Goal: Task Accomplishment & Management: Manage account settings

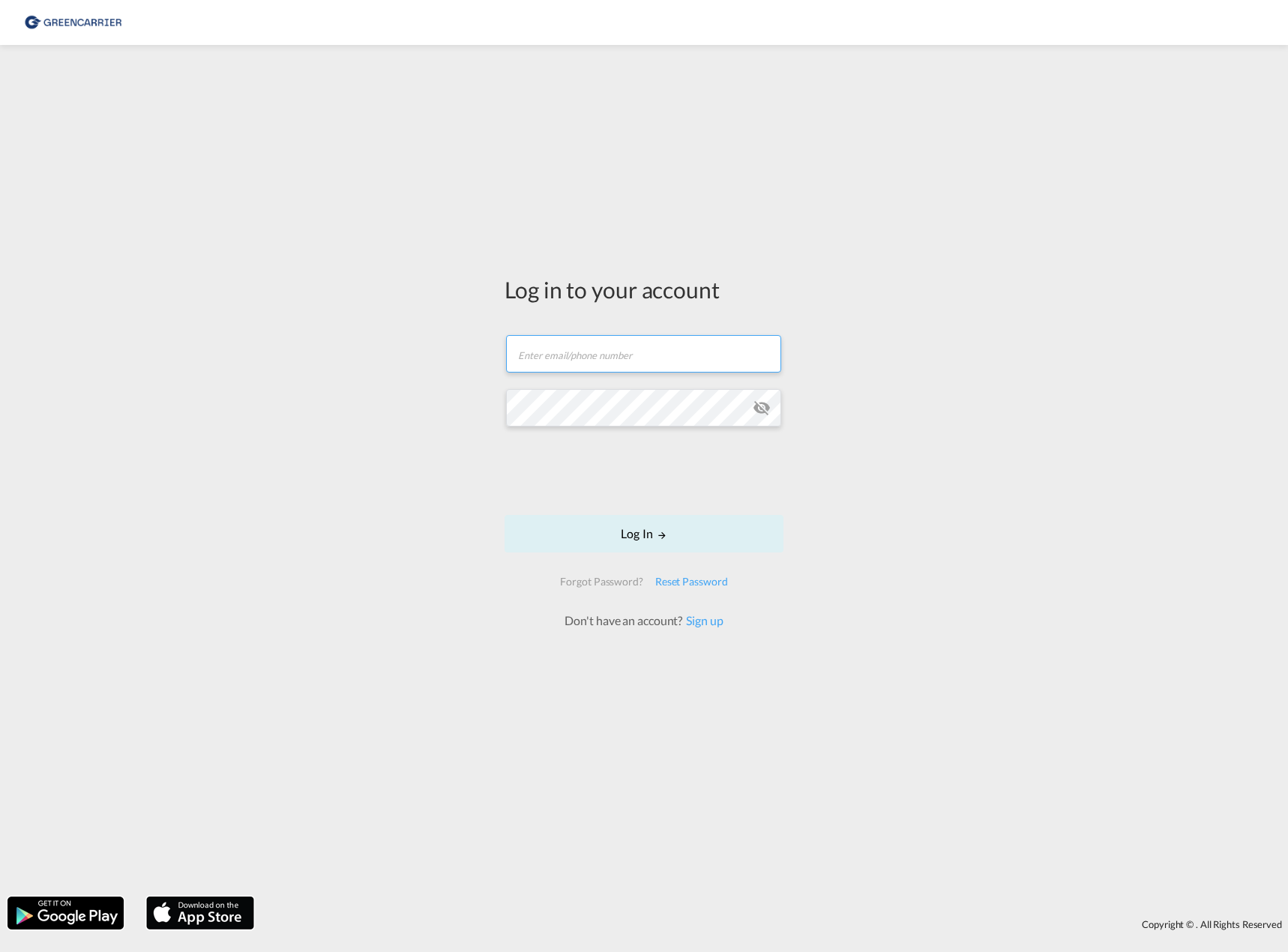
click at [584, 356] on input "text" at bounding box center [644, 354] width 275 height 37
type input "[EMAIL_ADDRESS][PERSON_NAME][DOMAIN_NAME]"
click at [660, 543] on button "Log In" at bounding box center [644, 534] width 279 height 37
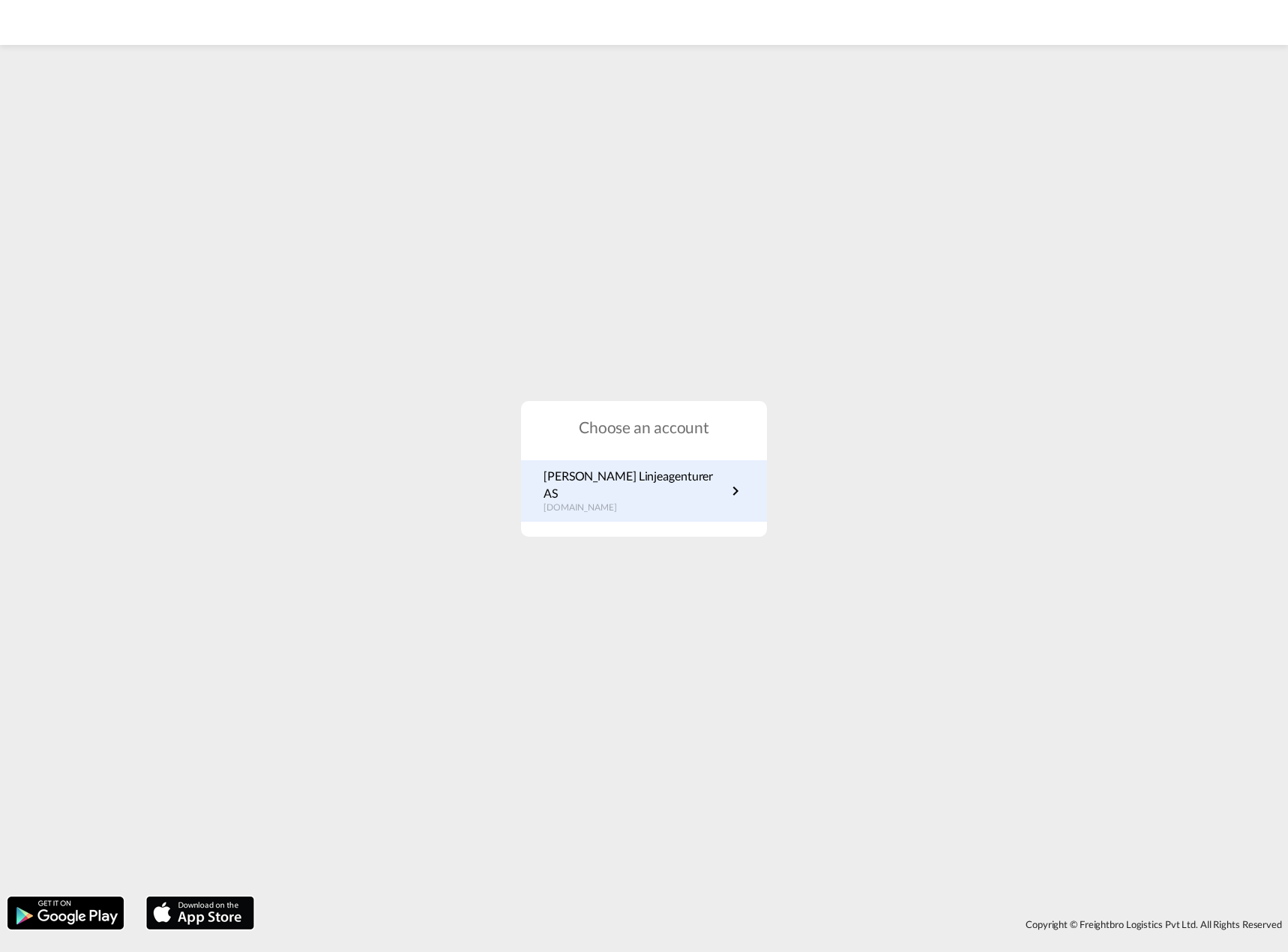
click at [636, 503] on p "[DOMAIN_NAME]" at bounding box center [634, 507] width 183 height 13
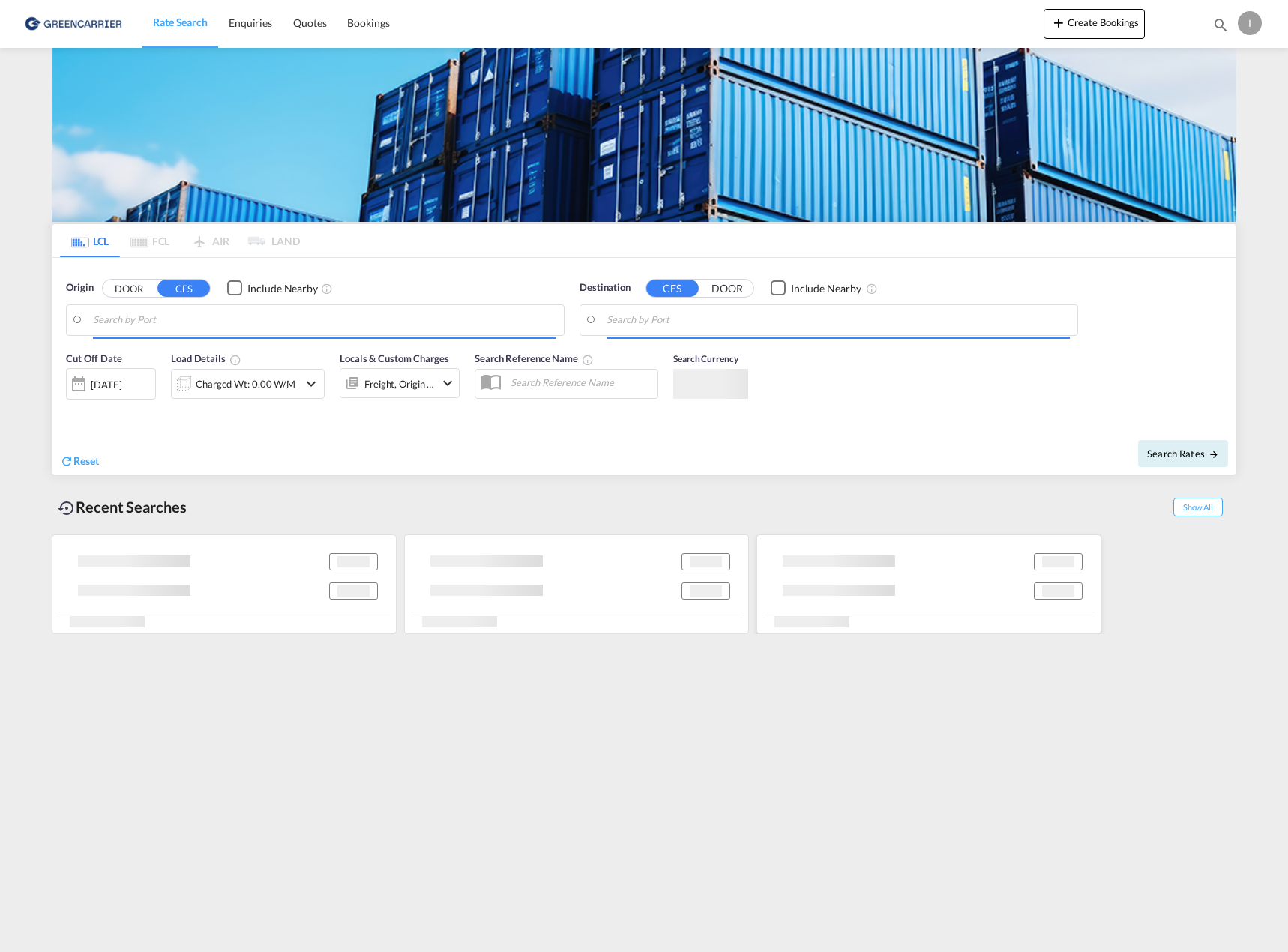
type input "[GEOGRAPHIC_DATA], NOOSL"
type input "[GEOGRAPHIC_DATA], SH, CNSHA"
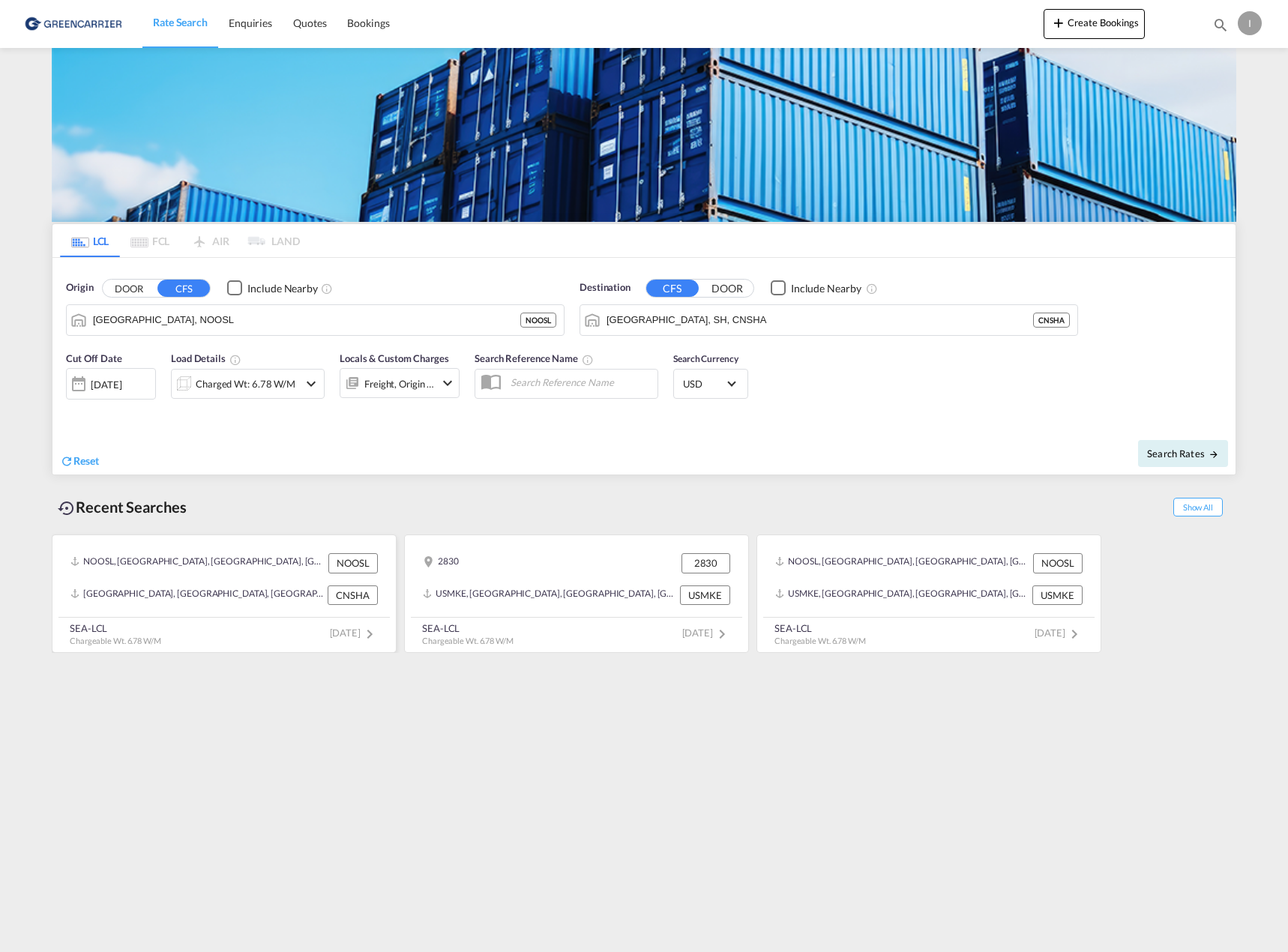
click at [345, 595] on div "CNSHA" at bounding box center [352, 594] width 50 height 20
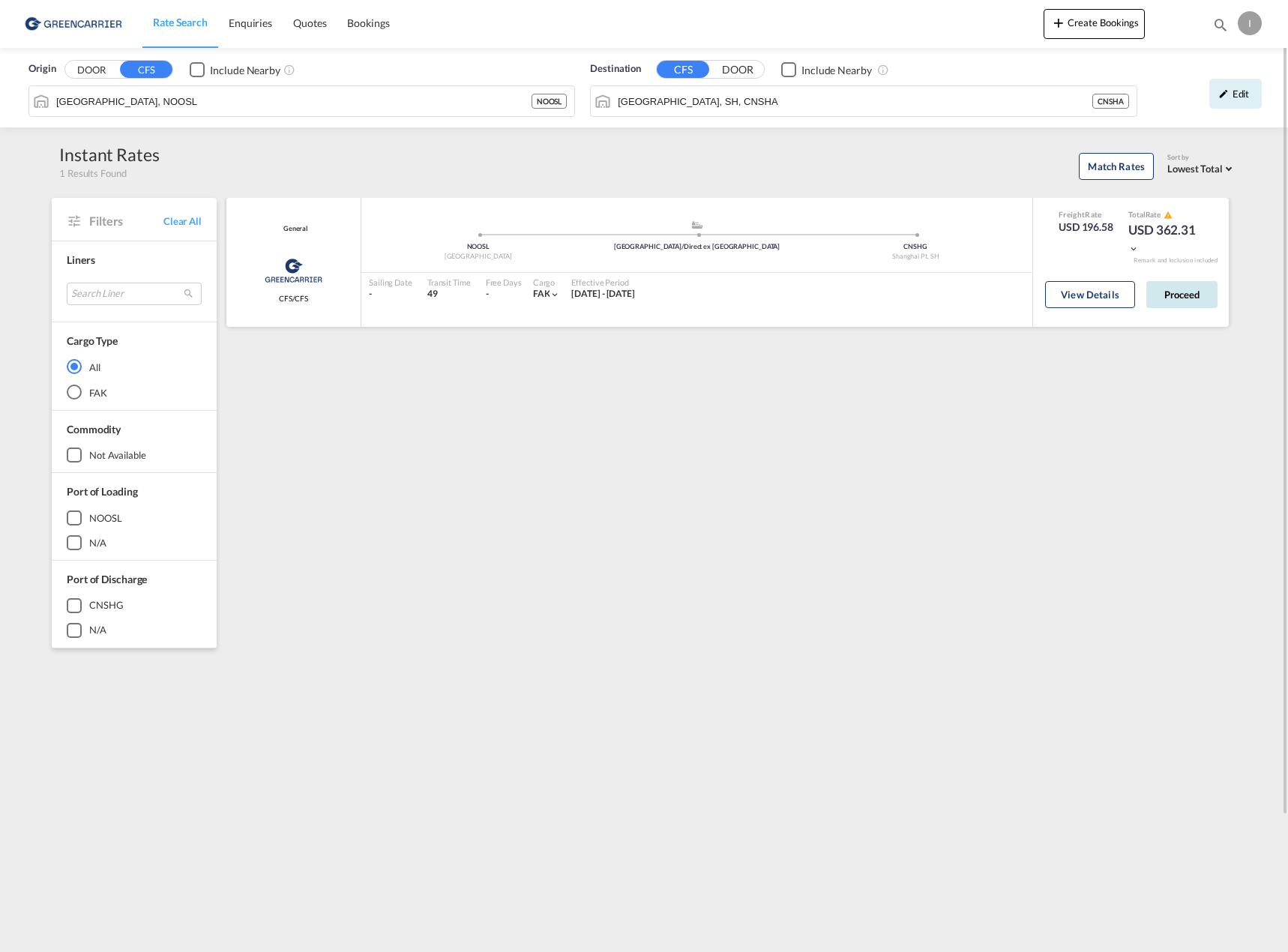
click at [1193, 298] on button "Proceed" at bounding box center [1182, 295] width 71 height 27
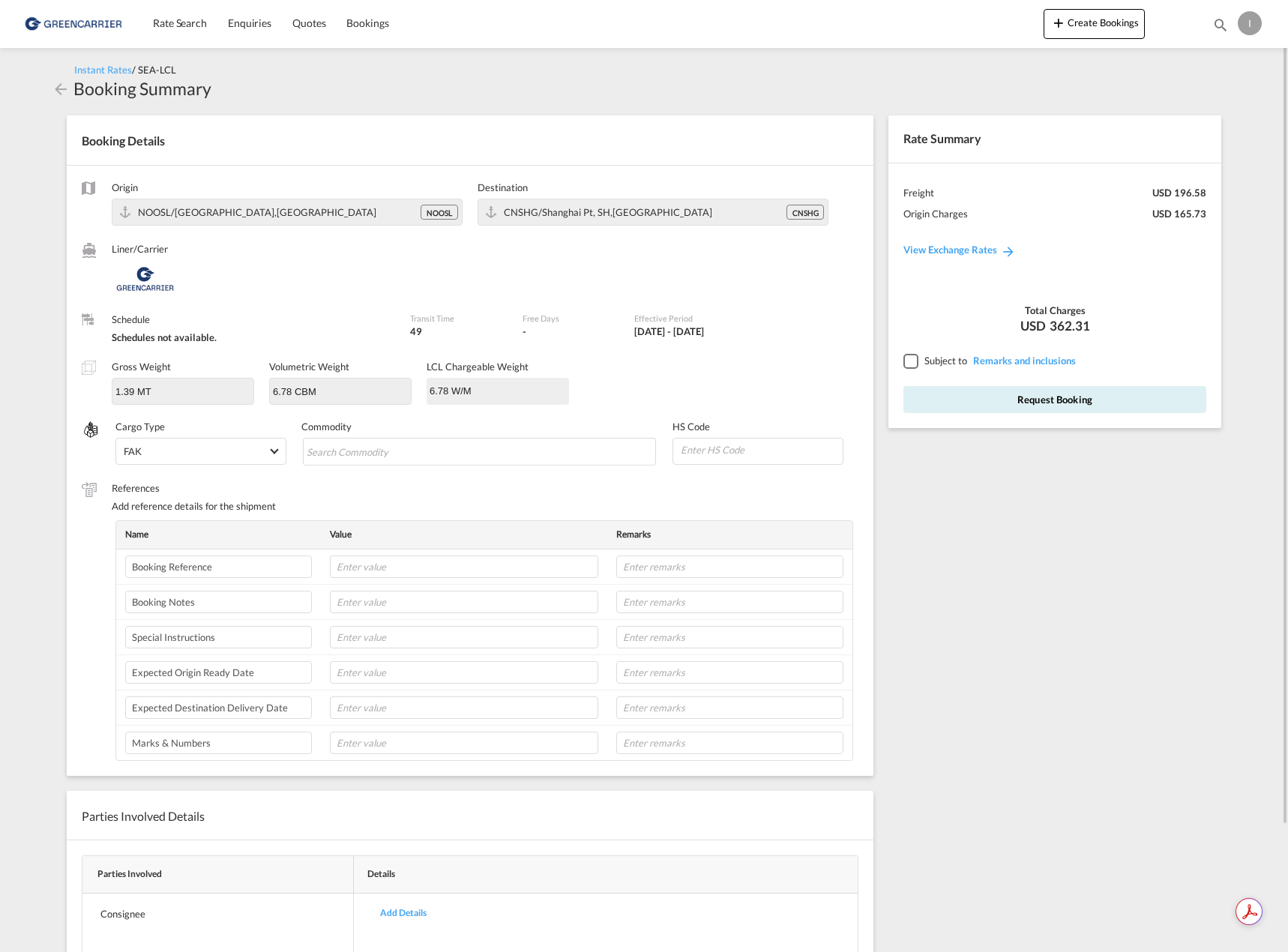
click at [480, 396] on input "6.78 W/M" at bounding box center [497, 390] width 139 height 22
click at [381, 391] on input "6.78 CBM" at bounding box center [340, 390] width 139 height 22
click at [222, 383] on input "1.39 MT" at bounding box center [183, 390] width 139 height 22
click at [148, 377] on md-input-container "1.39 MT" at bounding box center [182, 391] width 142 height 27
click at [149, 365] on label "Gross Weight" at bounding box center [141, 366] width 60 height 12
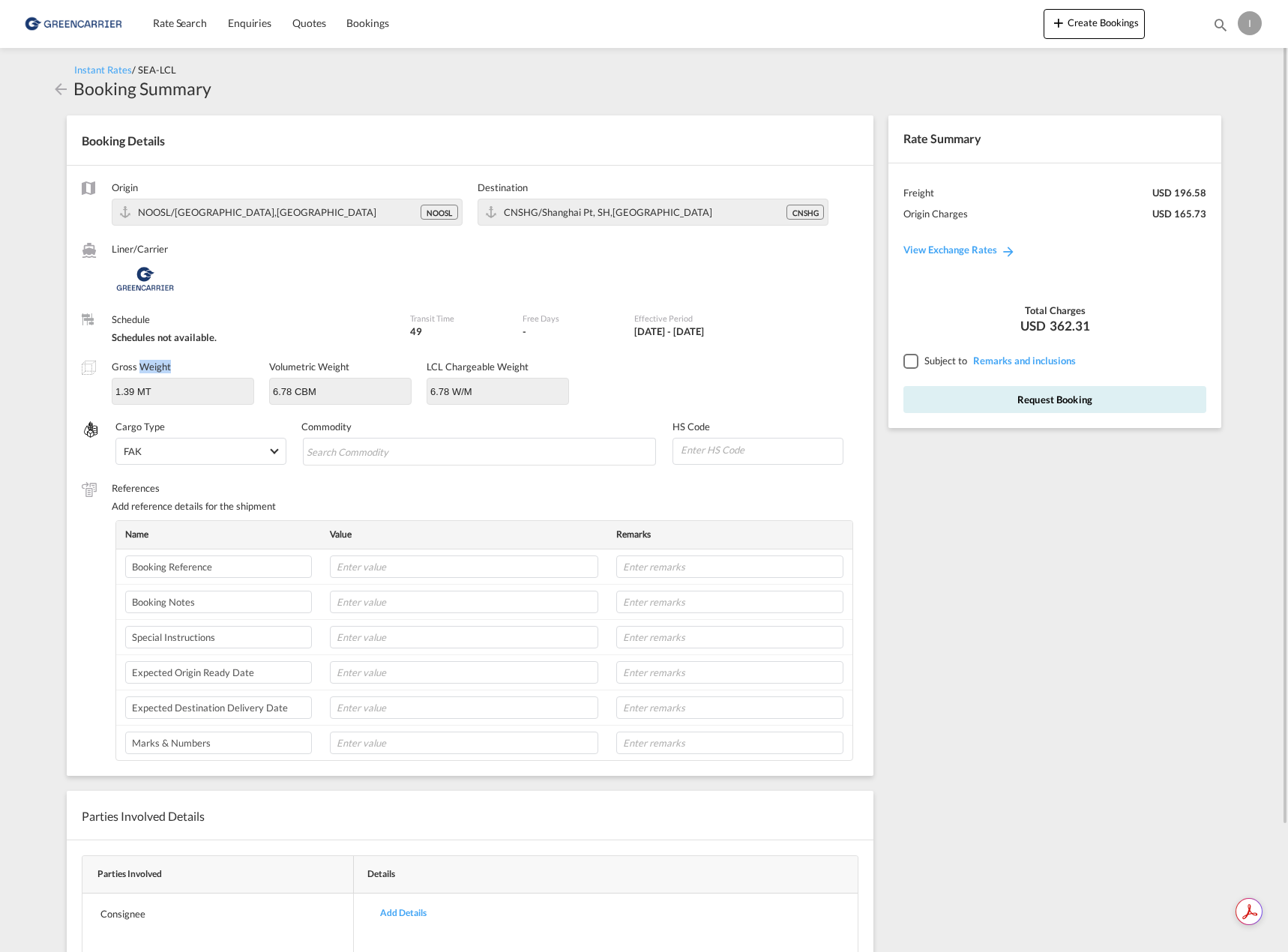
click at [149, 365] on label "Gross Weight" at bounding box center [141, 366] width 60 height 12
click at [497, 382] on input "6.78 W/M" at bounding box center [497, 390] width 139 height 22
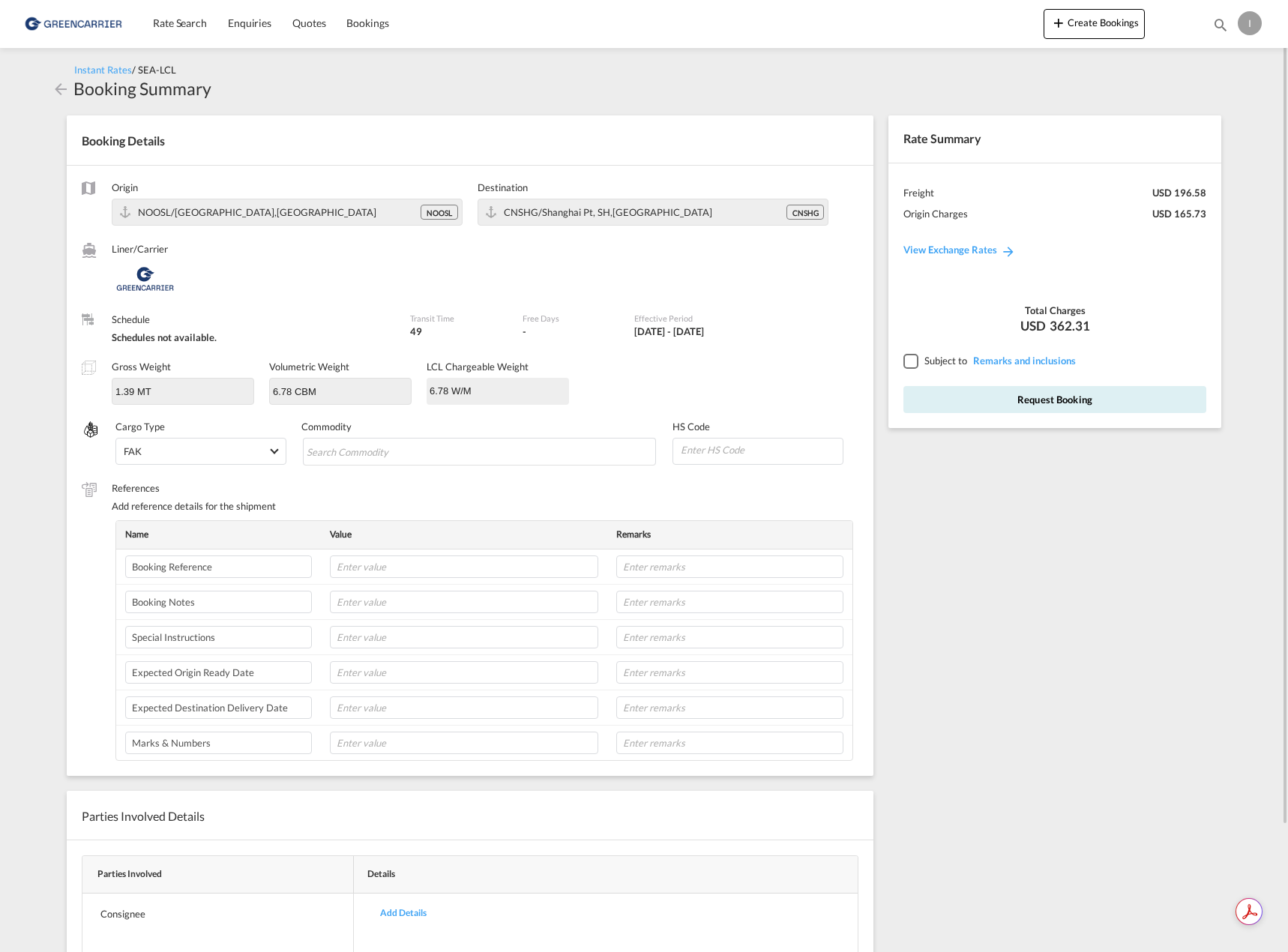
click at [497, 382] on input "6.78 W/M" at bounding box center [497, 390] width 139 height 22
click at [379, 284] on div "Greencarrier Consolidators" at bounding box center [252, 279] width 283 height 37
click at [54, 90] on md-icon "icon-arrow-left" at bounding box center [60, 88] width 18 height 18
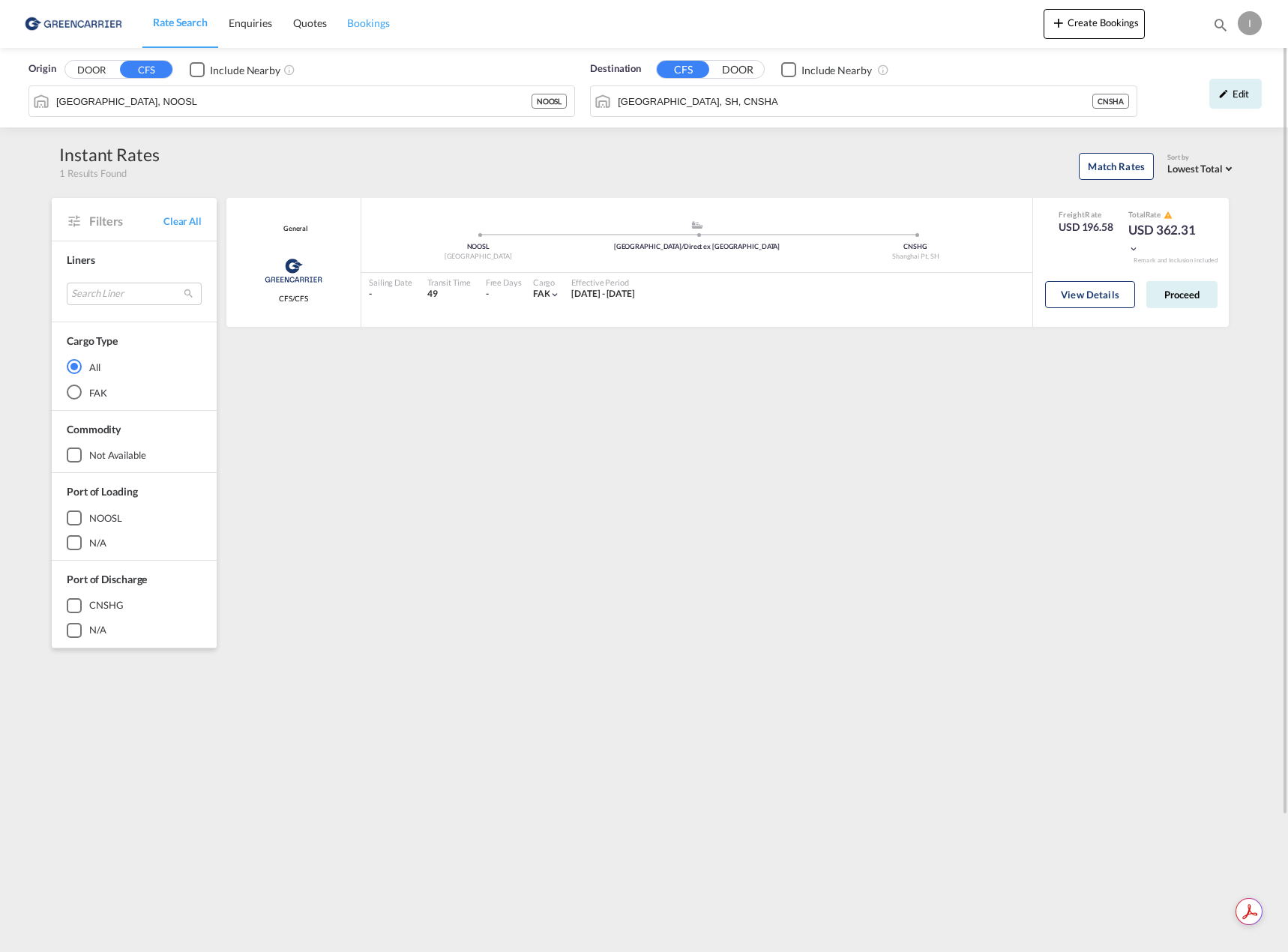
click at [377, 21] on span "Bookings" at bounding box center [367, 22] width 42 height 13
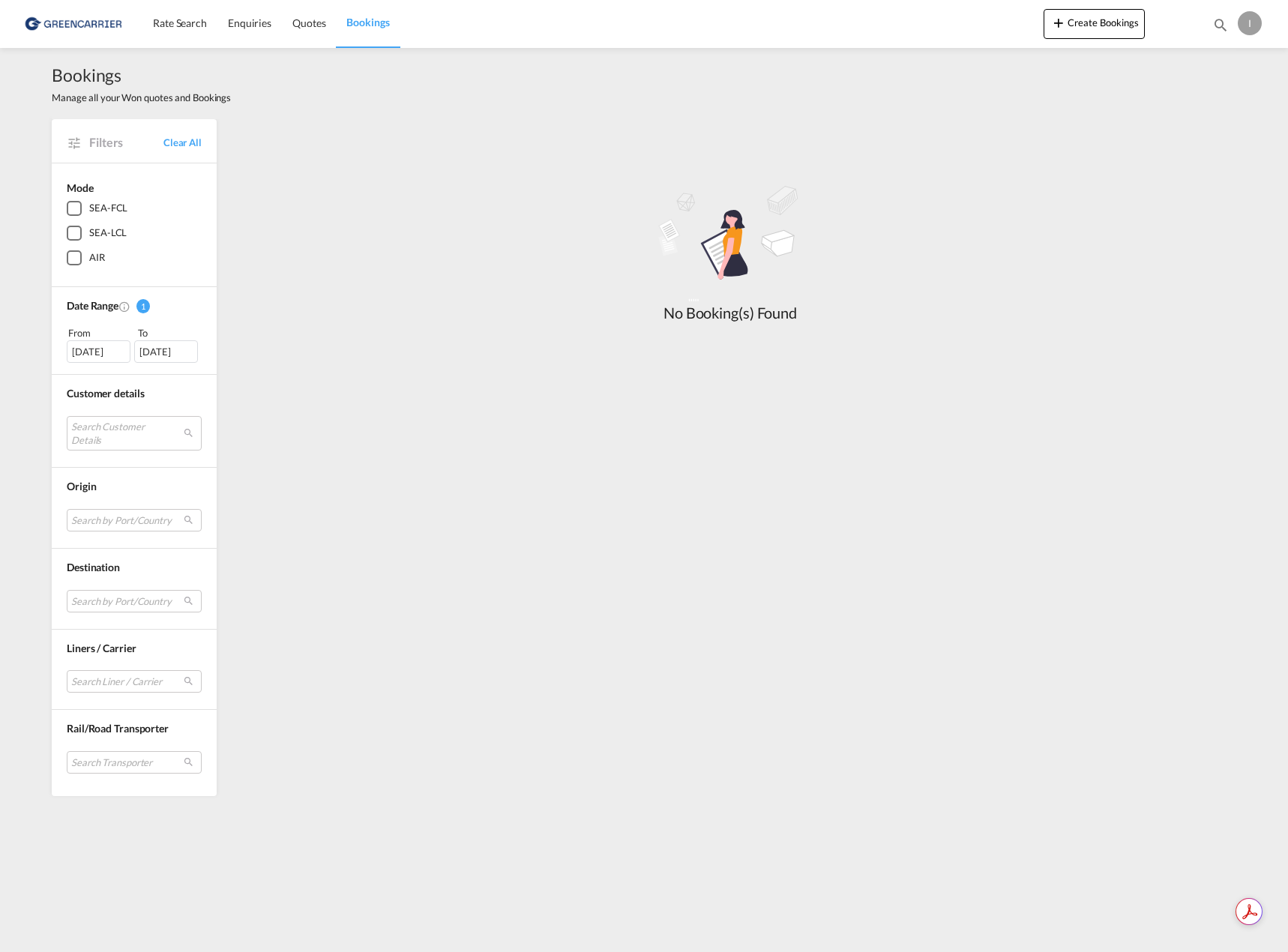
click at [82, 231] on div "SEA-LCL" at bounding box center [74, 233] width 15 height 15
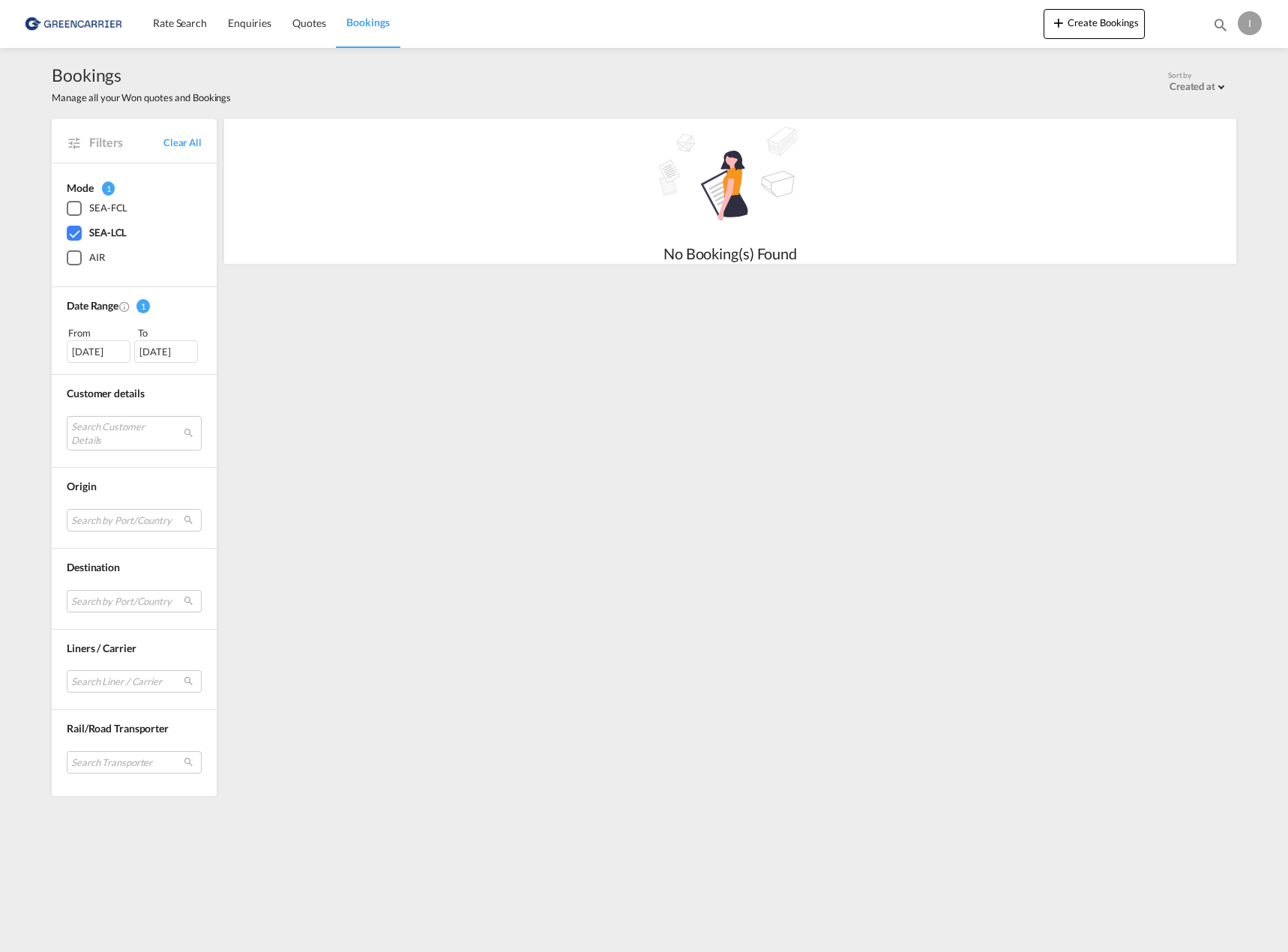
click at [85, 22] on img at bounding box center [72, 24] width 101 height 34
click at [1075, 31] on button "Create Bookings" at bounding box center [1093, 24] width 101 height 30
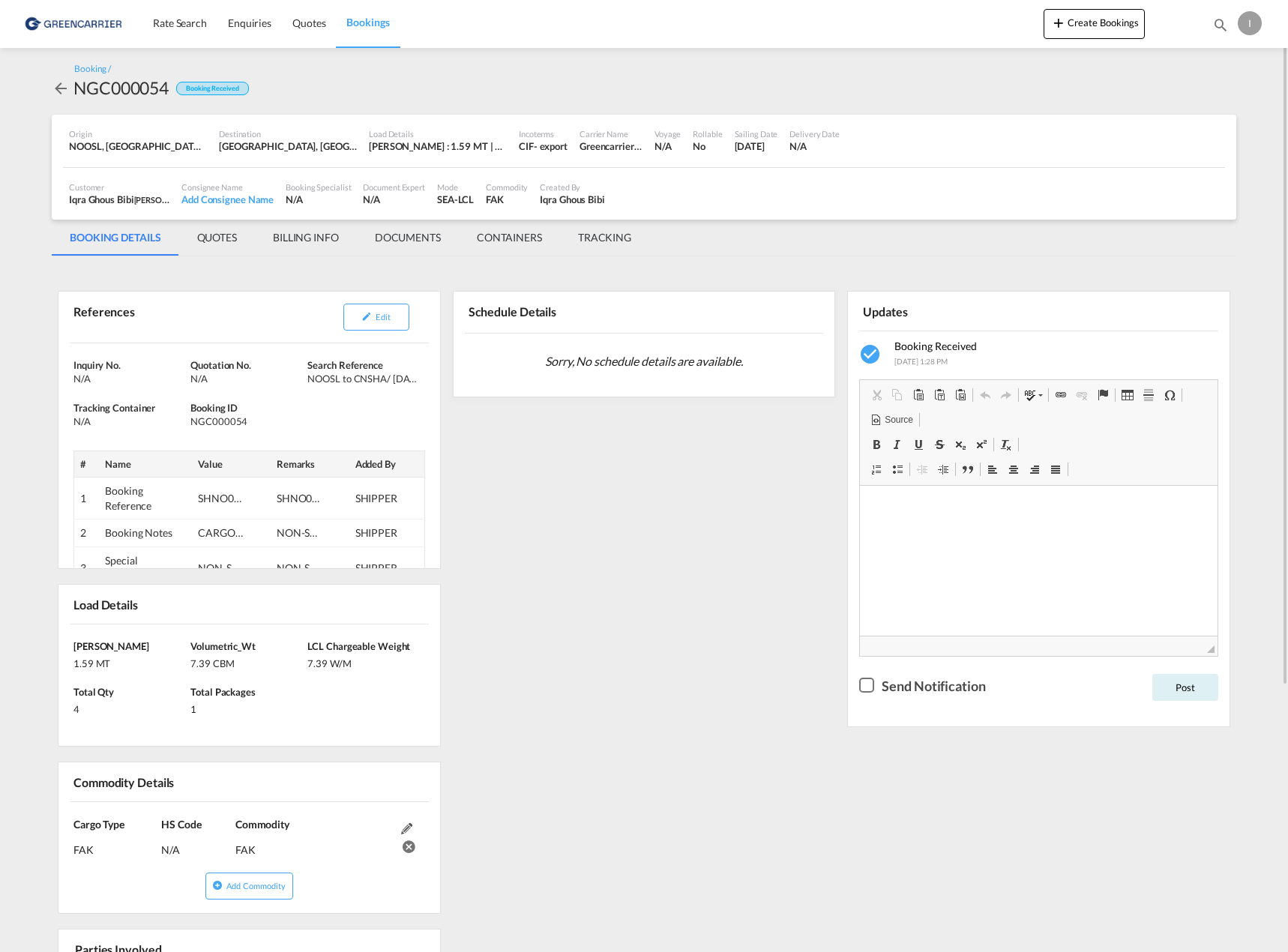
click at [111, 88] on div "NGC000054" at bounding box center [121, 88] width 95 height 24
copy div "NGC000054"
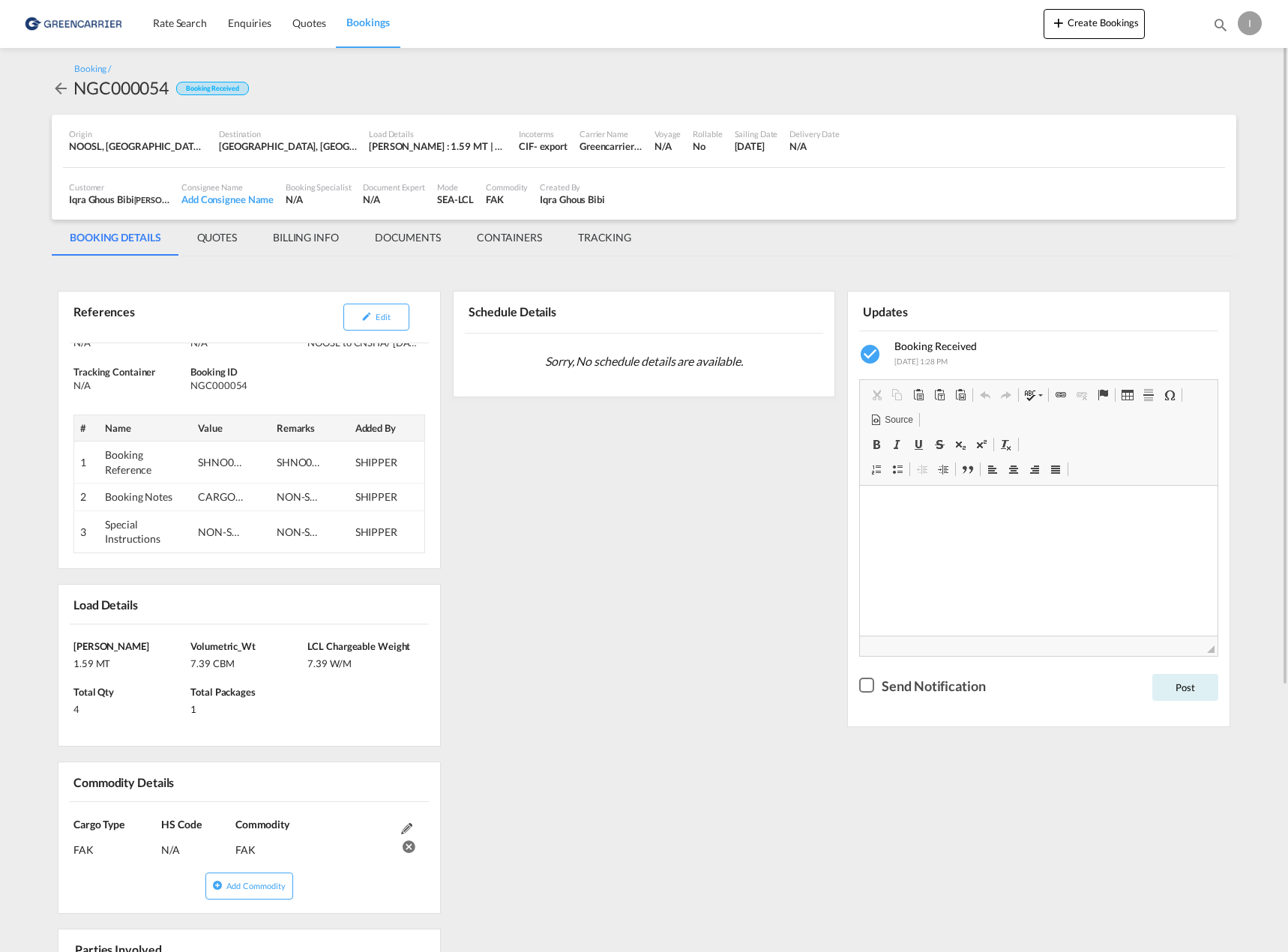
click at [207, 233] on md-tab-item "QUOTES" at bounding box center [217, 237] width 76 height 36
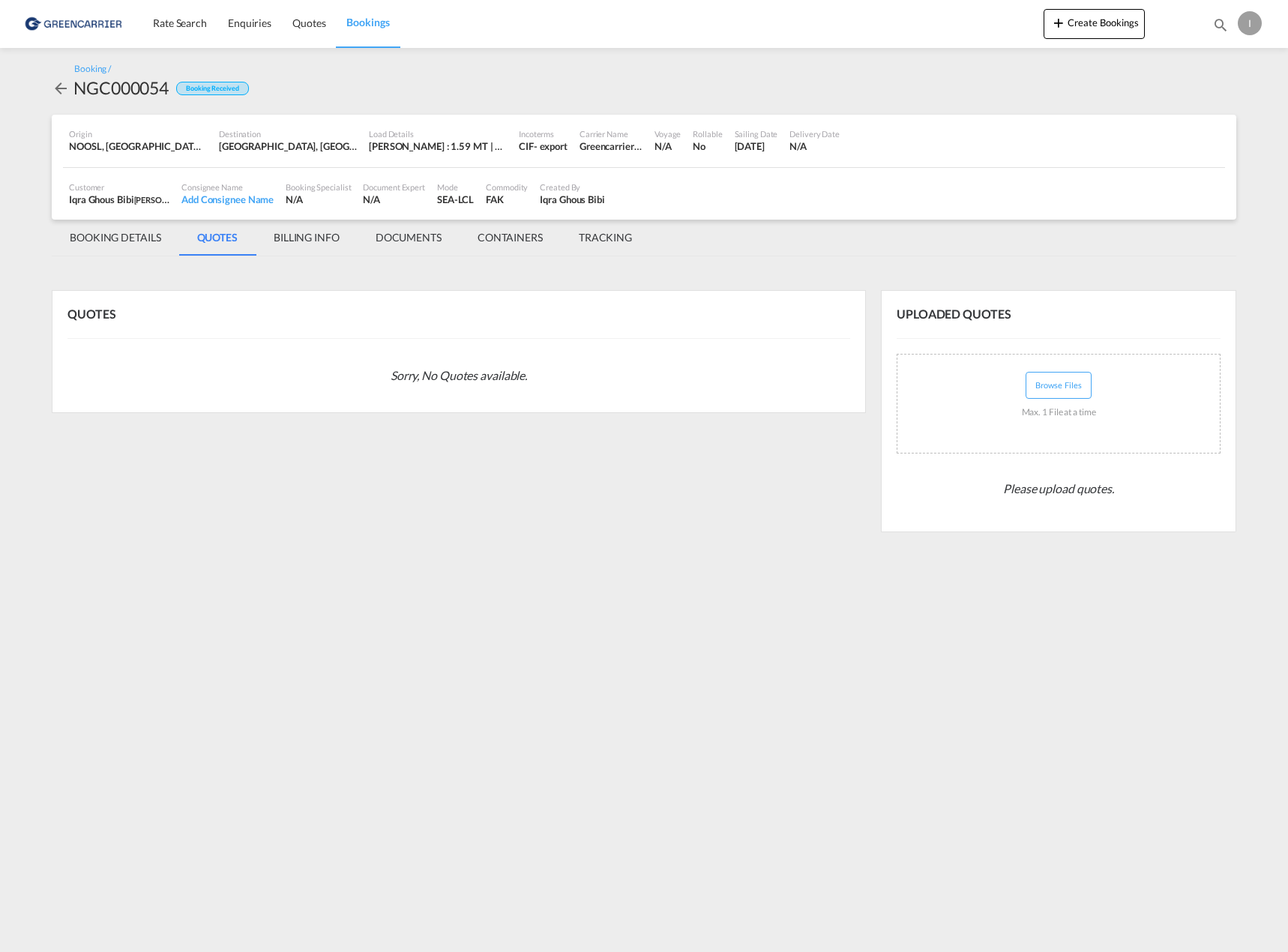
click at [65, 88] on md-icon "icon-arrow-left" at bounding box center [60, 88] width 18 height 18
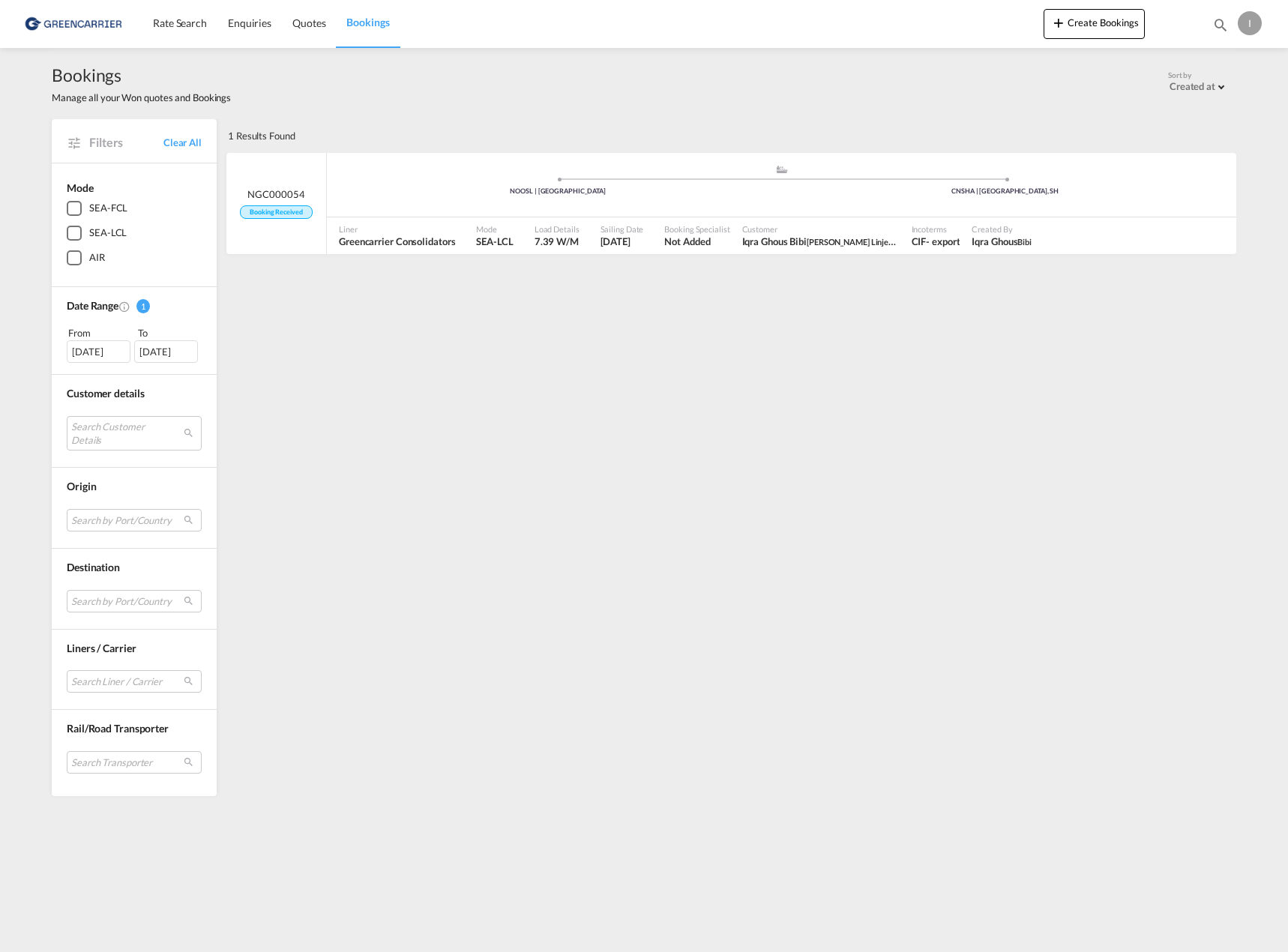
click at [110, 233] on div "SEA-LCL" at bounding box center [108, 233] width 37 height 15
